Goal: Information Seeking & Learning: Learn about a topic

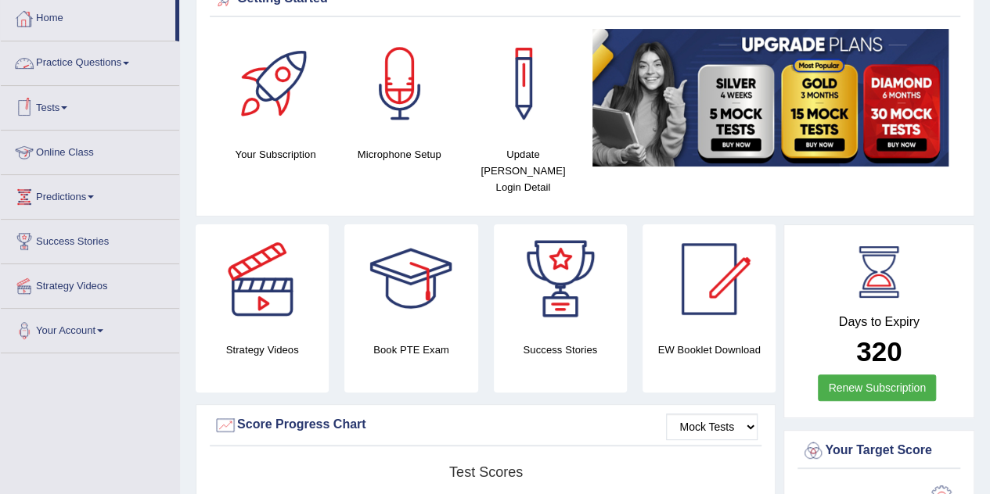
click at [76, 63] on link "Practice Questions" at bounding box center [90, 60] width 178 height 39
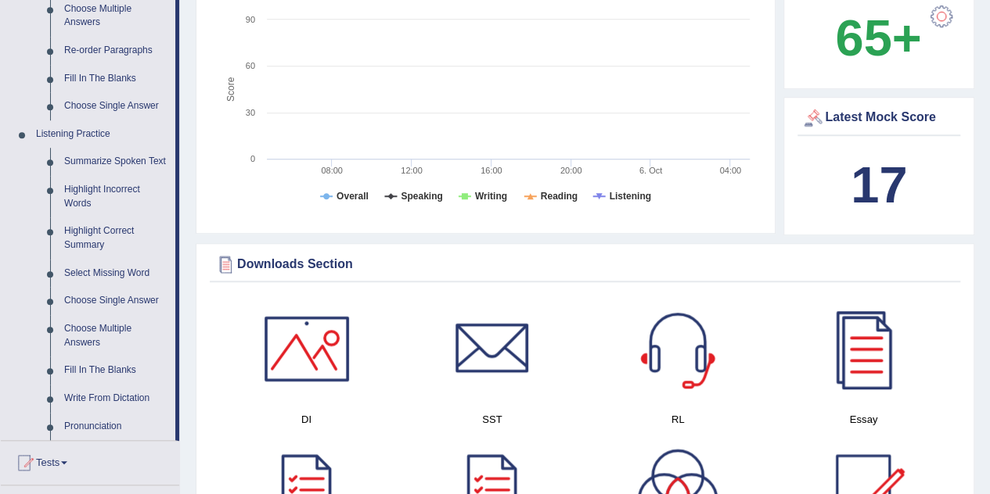
scroll to position [560, 0]
click at [92, 168] on link "Summarize Spoken Text" at bounding box center [116, 163] width 118 height 28
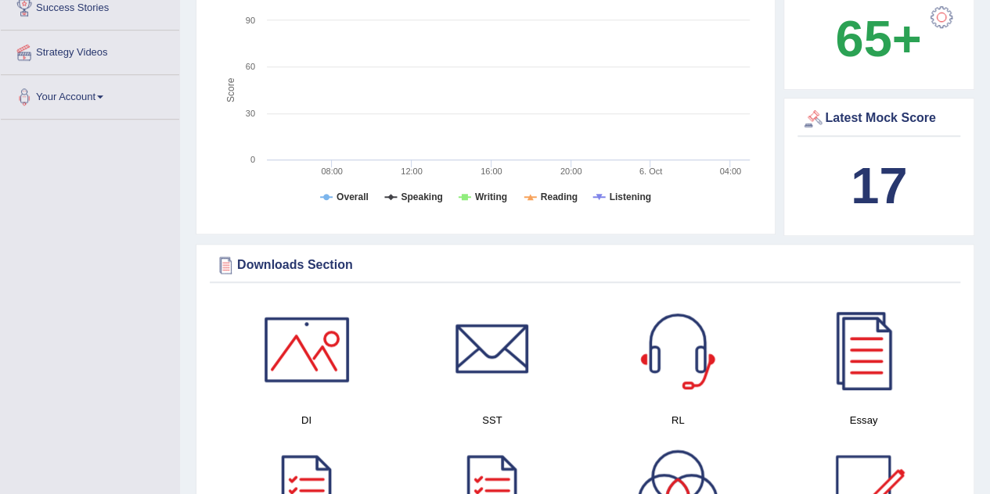
scroll to position [244, 0]
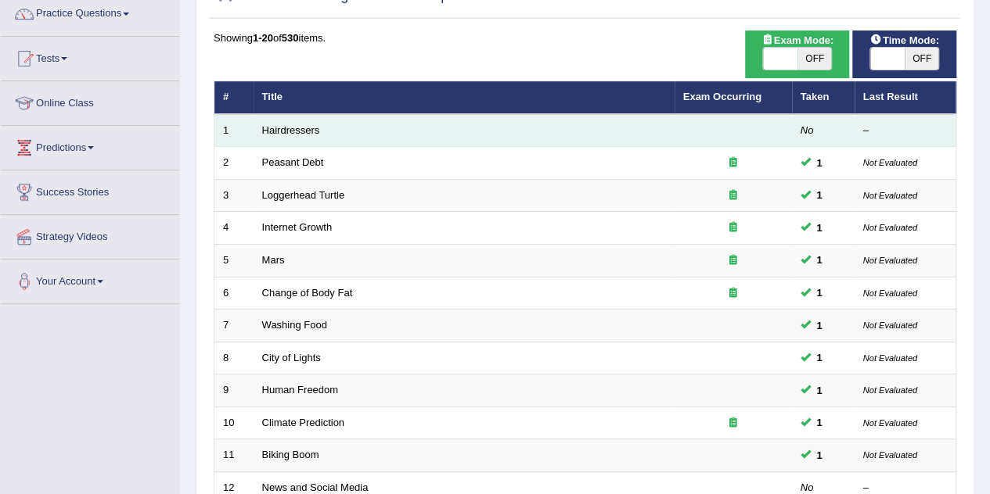
scroll to position [124, 0]
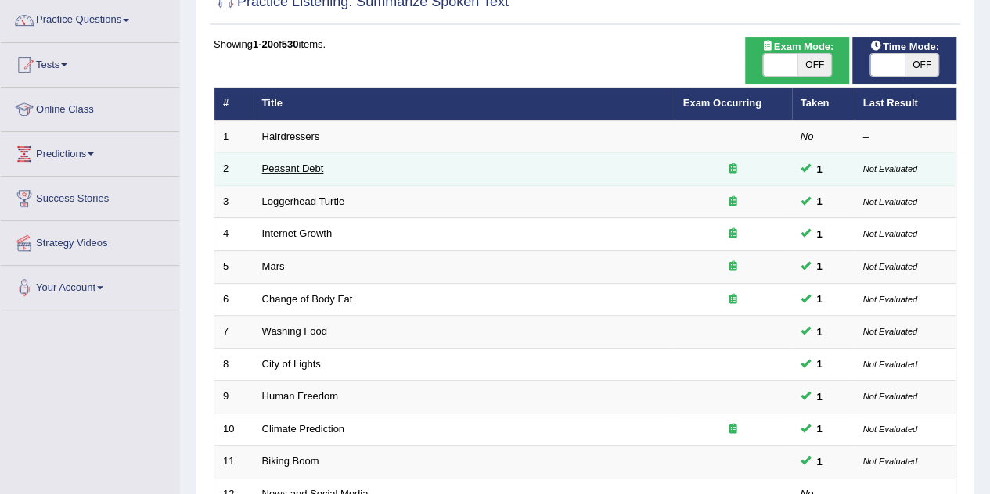
click at [307, 167] on link "Peasant Debt" at bounding box center [293, 169] width 62 height 12
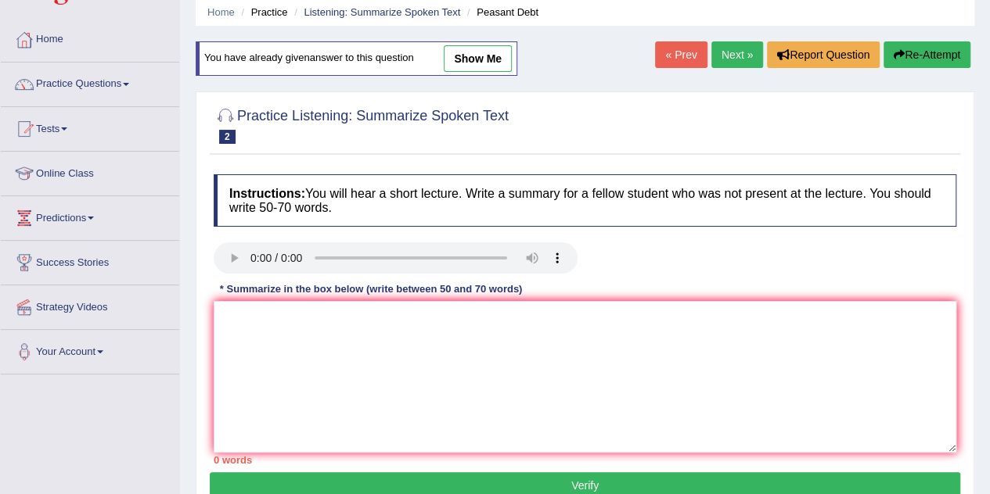
scroll to position [59, 0]
click at [476, 54] on link "show me" at bounding box center [478, 58] width 68 height 27
type textarea "The speaker provided a comprehensive overview of one hundred fifty thousand far…"
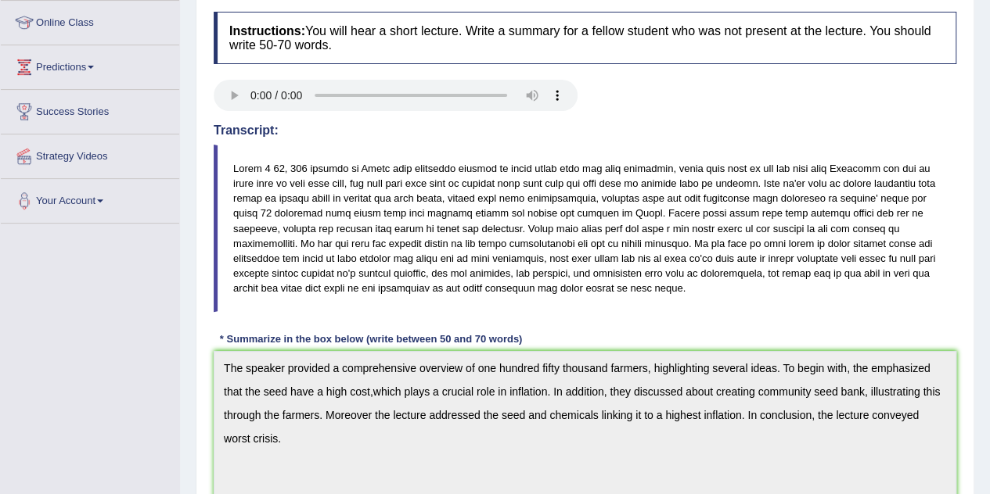
scroll to position [211, 0]
